Goal: Information Seeking & Learning: Learn about a topic

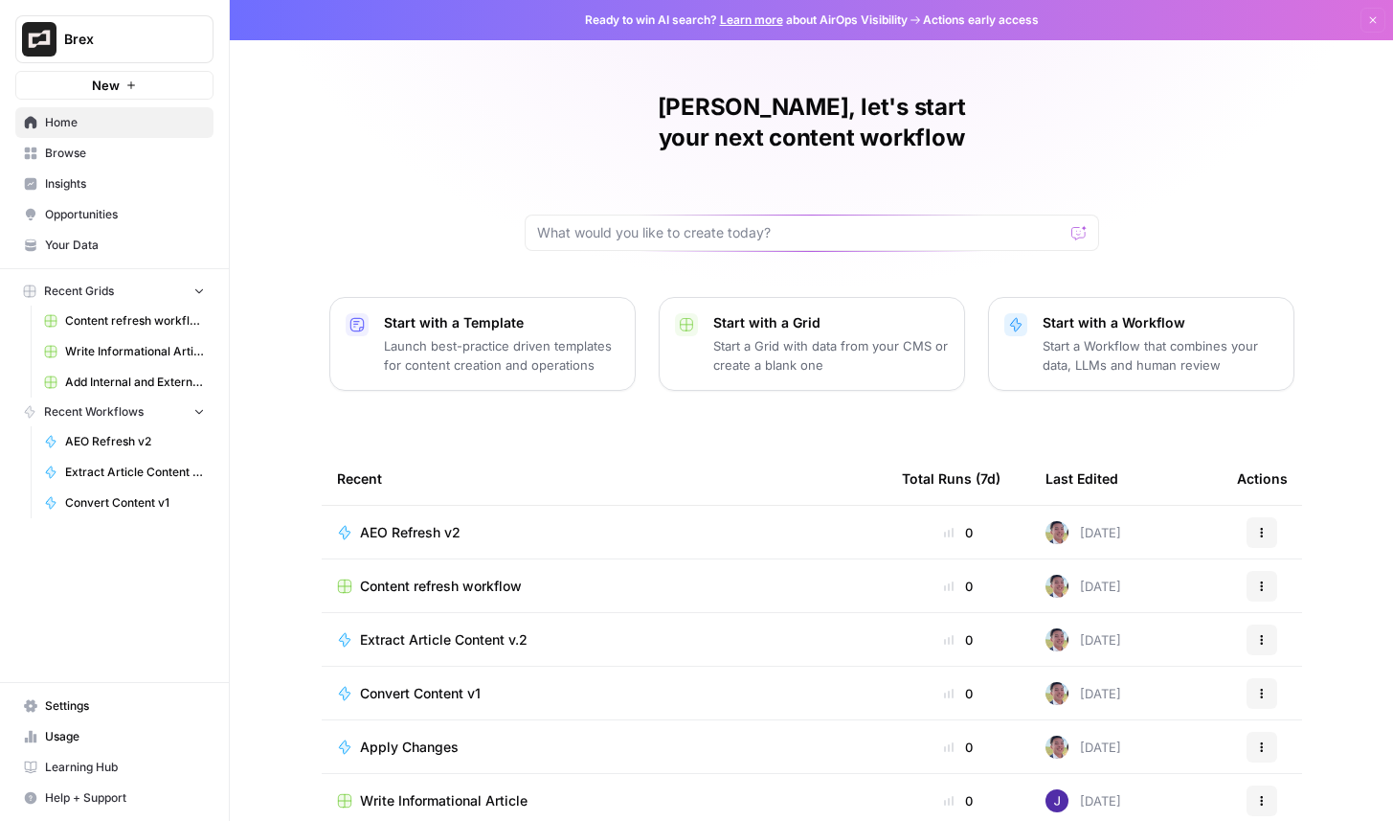
click at [138, 153] on span "Browse" at bounding box center [125, 153] width 160 height 17
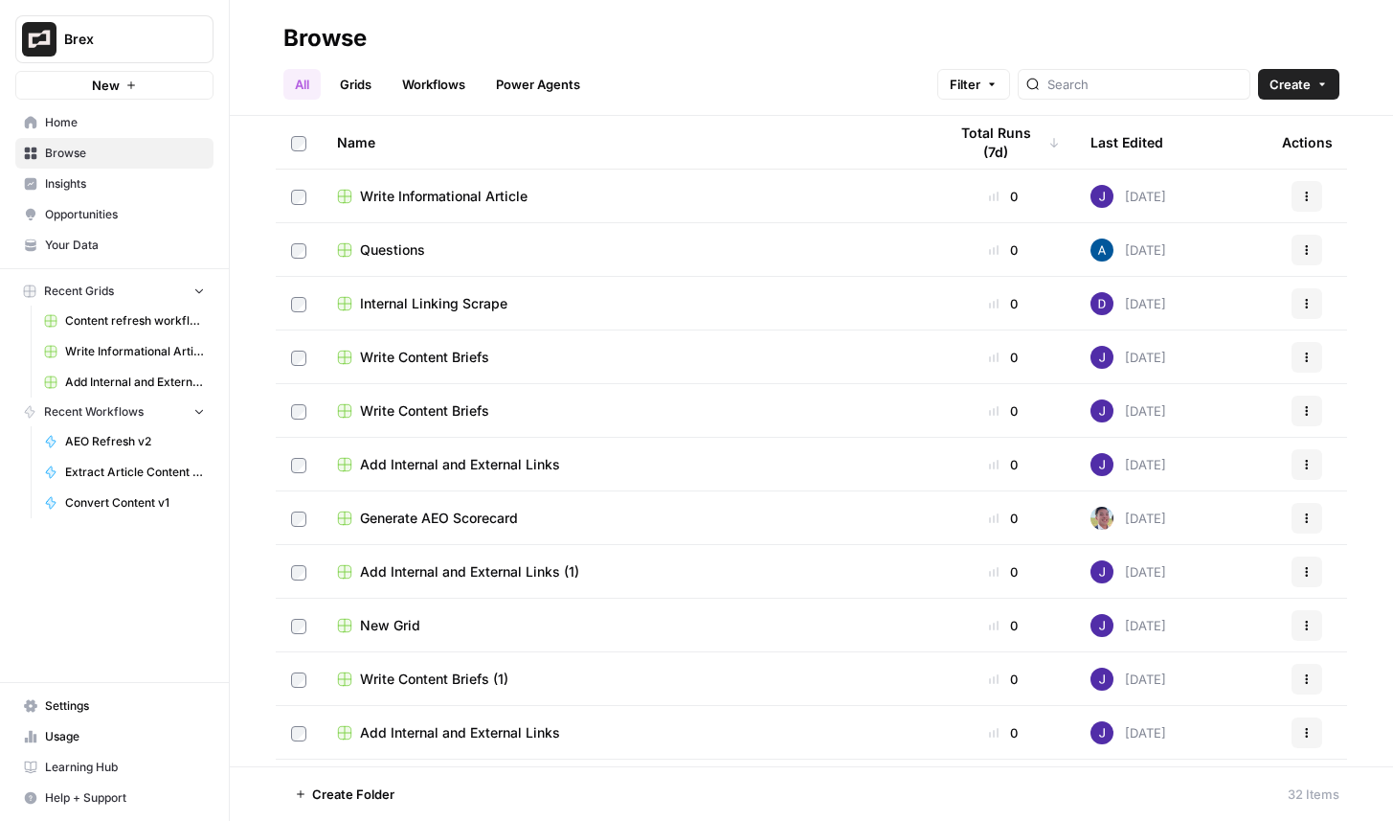
click at [133, 190] on span "Insights" at bounding box center [125, 183] width 160 height 17
